Goal: Transaction & Acquisition: Purchase product/service

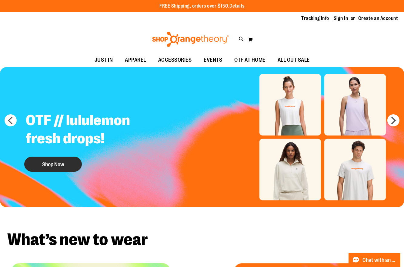
type input "**********"
click at [62, 162] on button "Shop Now" at bounding box center [53, 164] width 58 height 15
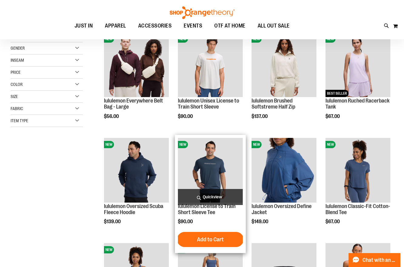
scroll to position [96, 0]
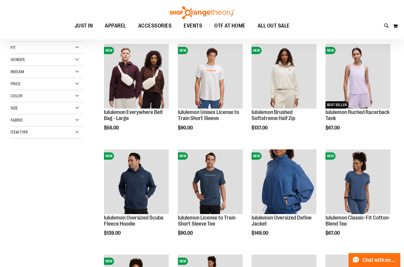
scroll to position [44, 0]
